Goal: Register for event/course

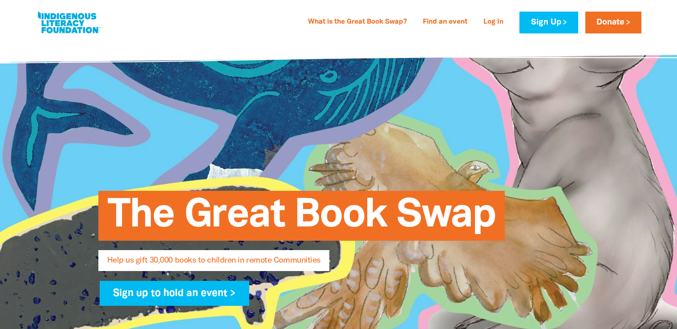
select select "AU"
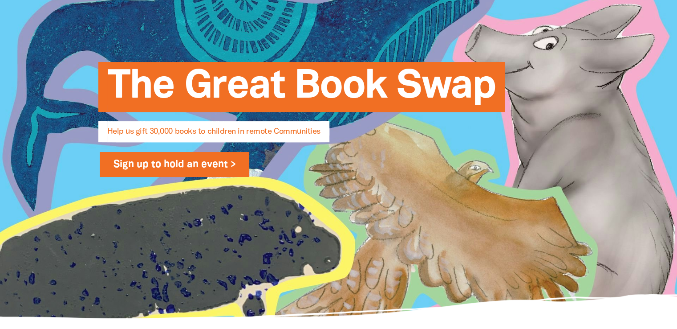
scroll to position [134, 0]
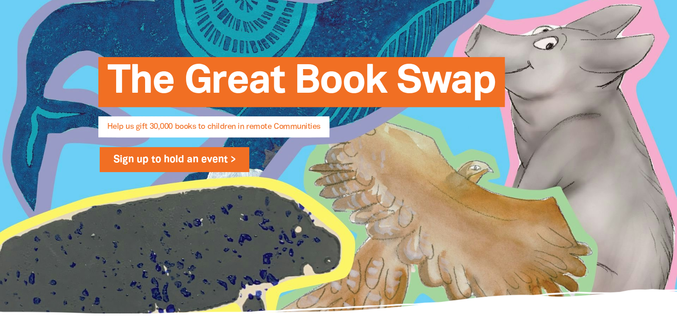
click at [188, 159] on link "Sign up to hold an event >" at bounding box center [175, 159] width 150 height 25
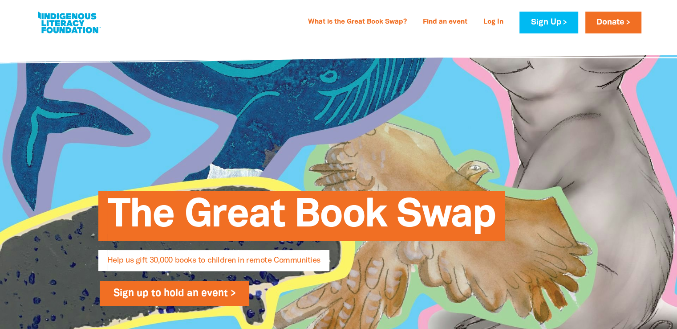
select select "AU"
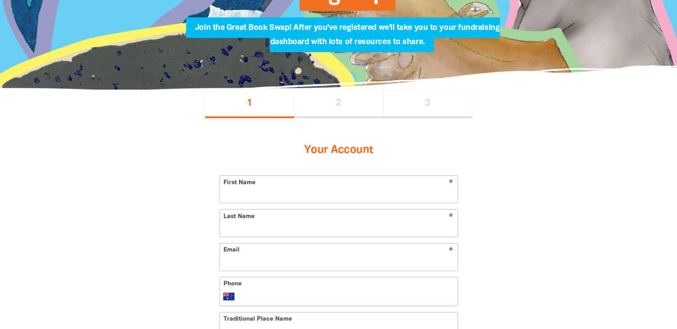
scroll to position [134, 0]
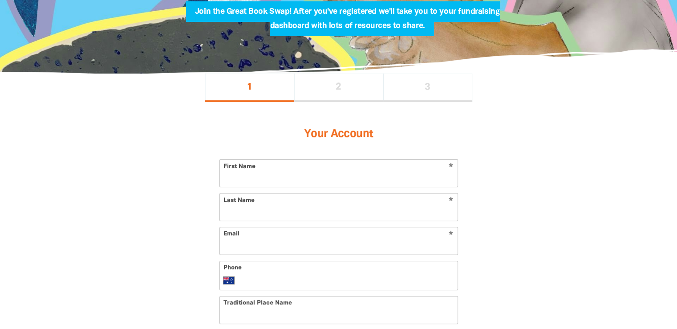
click at [339, 174] on input "First Name" at bounding box center [339, 172] width 238 height 27
type input "Sarah"
type input "[PERSON_NAME]"
type input "sarah.s@goodsamaritaninn.org.au"
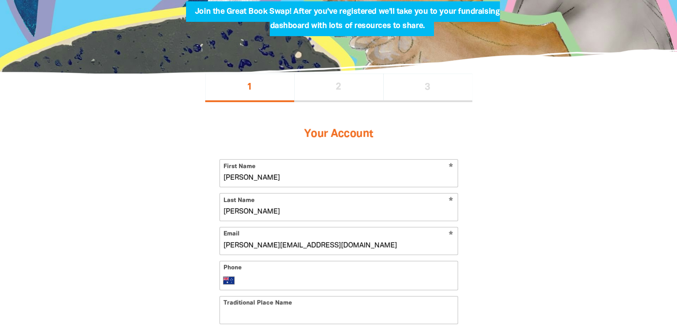
click at [328, 284] on input "Phone" at bounding box center [347, 280] width 212 height 11
type input "0408 869 730"
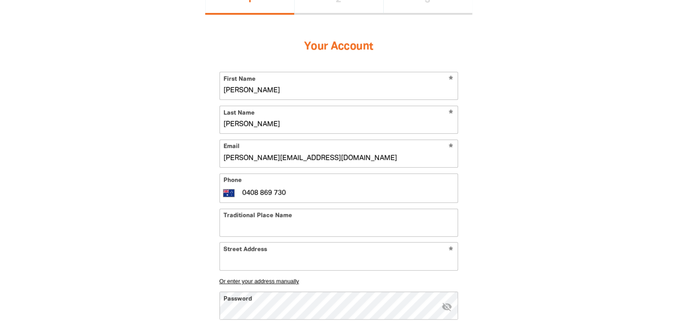
scroll to position [223, 0]
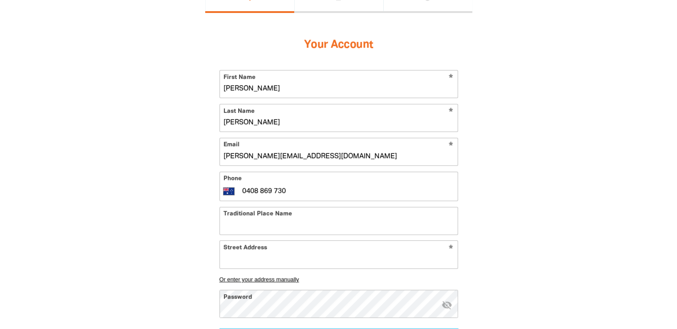
drag, startPoint x: 296, startPoint y: 190, endPoint x: 225, endPoint y: 200, distance: 71.6
click at [225, 200] on form "* First Name Sarah * Last Name Stevens * Email sarah.s@goodsamaritaninn.org.au …" at bounding box center [339, 214] width 239 height 289
click at [278, 229] on input "Traditional Place Name" at bounding box center [339, 220] width 238 height 27
type input "Naarm"
click at [266, 259] on input "Street Address" at bounding box center [339, 254] width 238 height 27
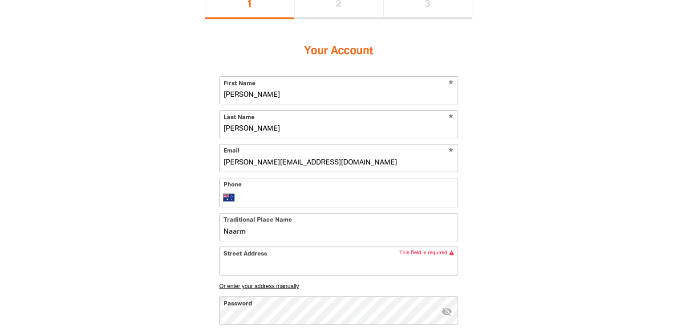
scroll to position [0, 0]
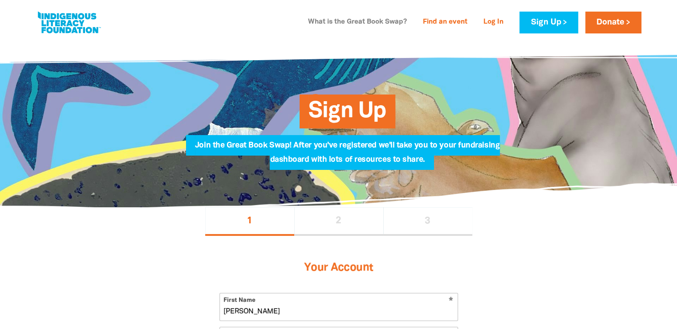
click at [352, 23] on link "What is the Great Book Swap?" at bounding box center [358, 22] width 110 height 14
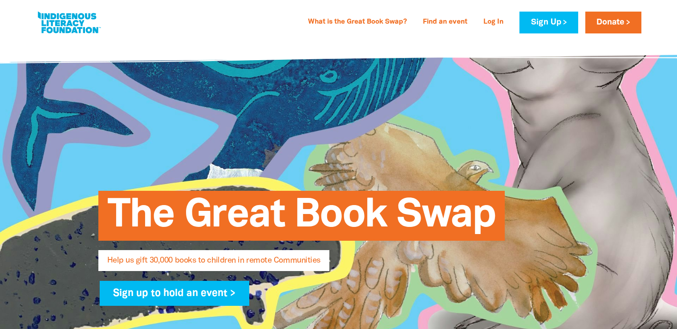
select select "AU"
click at [68, 25] on link at bounding box center [69, 22] width 67 height 27
click at [63, 20] on link at bounding box center [69, 22] width 67 height 27
click at [436, 24] on link "Find an event" at bounding box center [445, 22] width 55 height 14
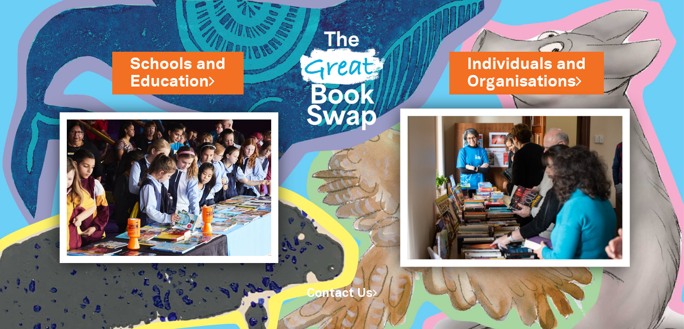
click at [514, 182] on img at bounding box center [515, 187] width 230 height 158
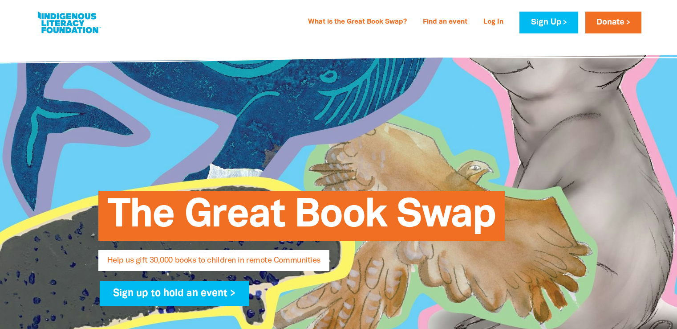
select select "AU"
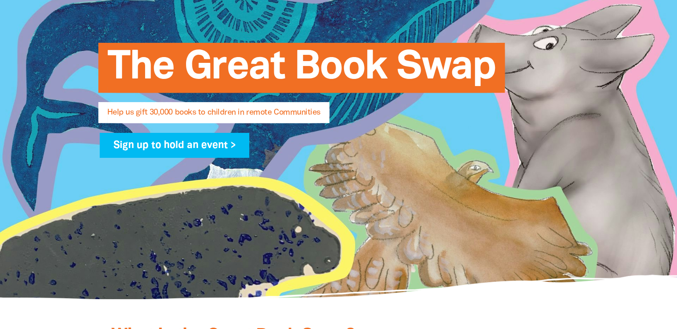
scroll to position [89, 0]
